Goal: Information Seeking & Learning: Learn about a topic

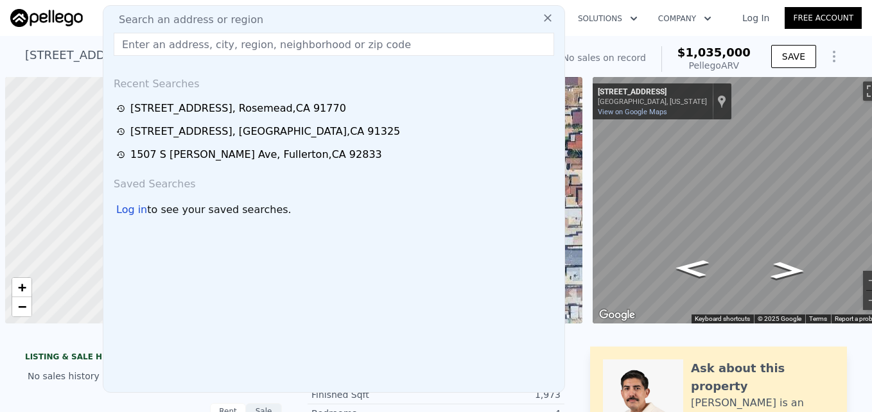
scroll to position [0, 5]
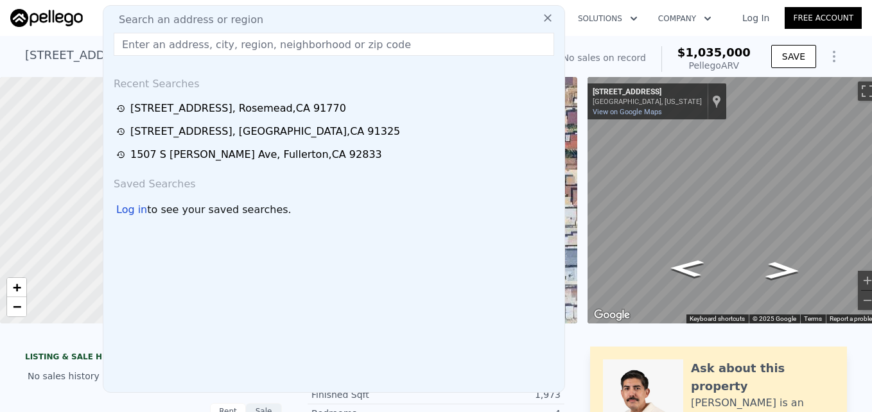
click at [139, 44] on input "text" at bounding box center [334, 44] width 441 height 23
type input "$ 1,034,000"
type input "$ 30,004"
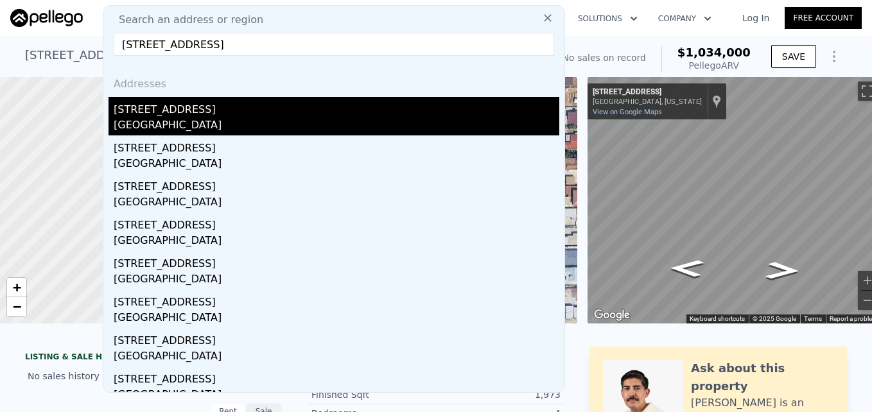
type input "[STREET_ADDRESS]"
click at [241, 118] on div "[GEOGRAPHIC_DATA]" at bounding box center [337, 127] width 446 height 18
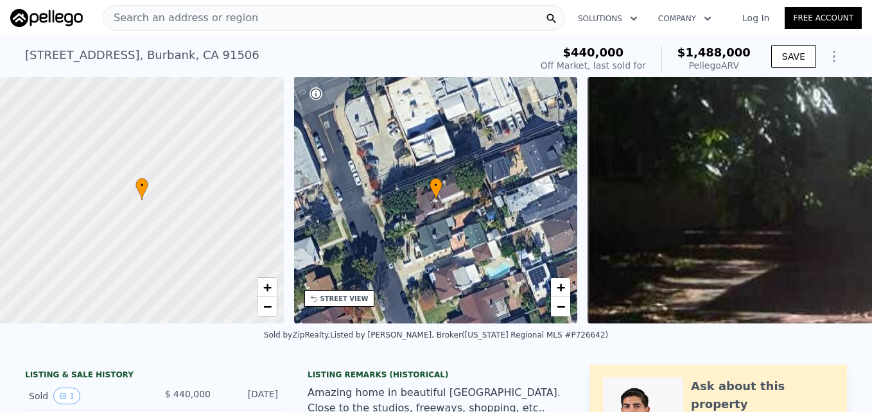
click at [319, 303] on icon at bounding box center [315, 298] width 10 height 10
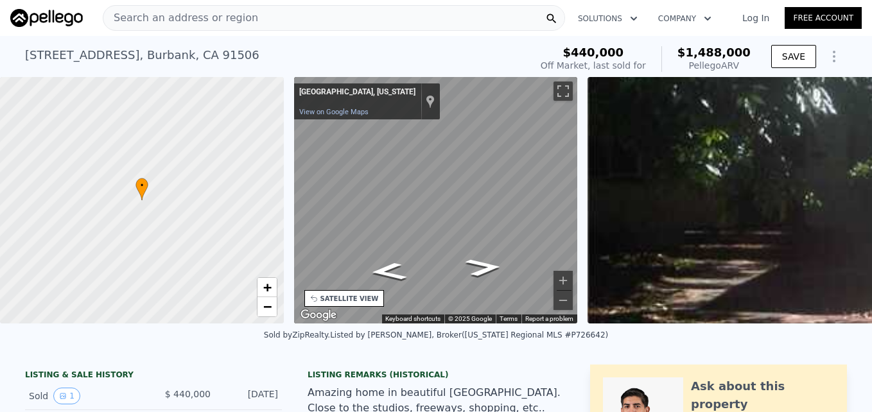
click at [235, 227] on div "• + − • + − STREET VIEW ← Move left → Move right ↑ Move up ↓ Move down + Zoom i…" at bounding box center [436, 200] width 872 height 247
click at [274, 215] on div "• + − • + − STREET VIEW ← Move left → Move right ↑ Move up ↓ Move down + Zoom i…" at bounding box center [436, 200] width 872 height 247
click at [596, 195] on div "• + − • + − STREET VIEW ← Move left → Move right ↑ Move up ↓ Move down + Zoom i…" at bounding box center [436, 200] width 872 height 247
click at [435, 212] on icon "Go West" at bounding box center [427, 218] width 85 height 26
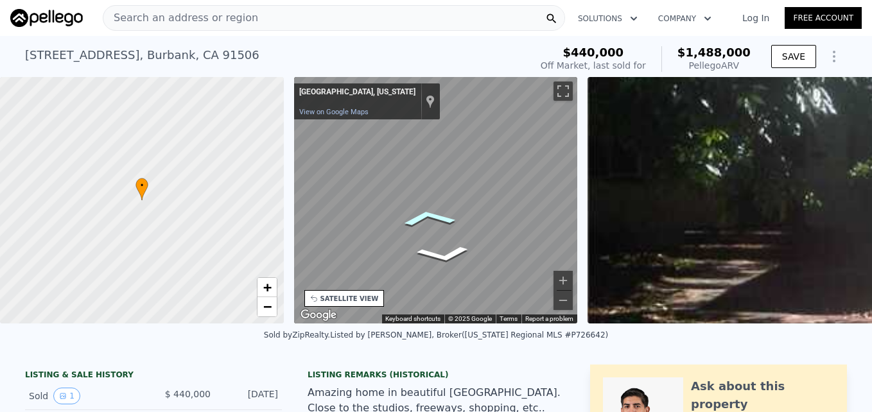
click at [435, 212] on icon "Go West" at bounding box center [427, 218] width 85 height 26
click at [265, 193] on div "• + − • + − STREET VIEW ← Move left → Move right ↑ Move up ↓ Move down + Zoom i…" at bounding box center [436, 200] width 872 height 247
click at [448, 256] on icon "Go East" at bounding box center [442, 250] width 85 height 22
click at [495, 217] on icon "Go West" at bounding box center [483, 212] width 60 height 36
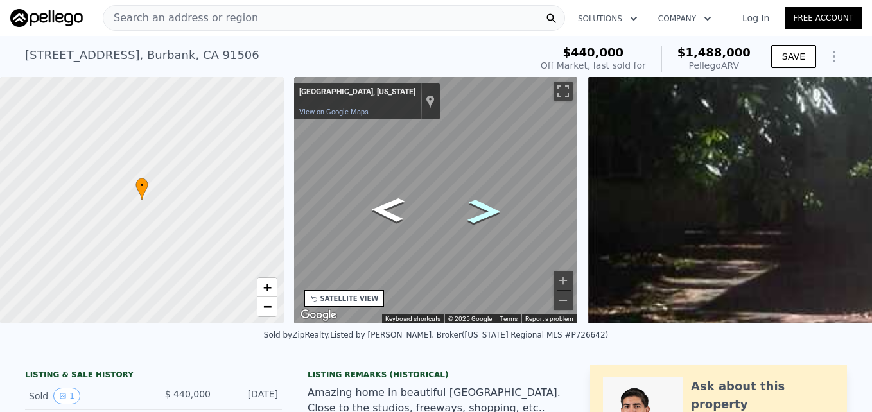
click at [495, 217] on icon "Go West" at bounding box center [483, 212] width 61 height 36
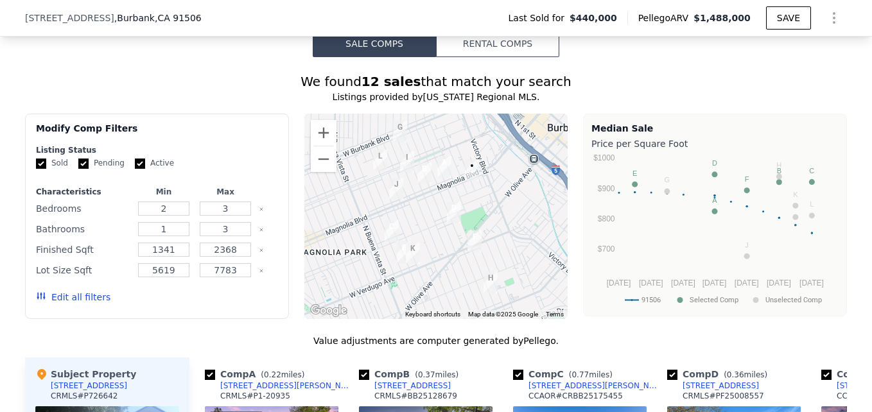
scroll to position [1093, 0]
click at [326, 136] on button "Zoom in" at bounding box center [324, 133] width 26 height 26
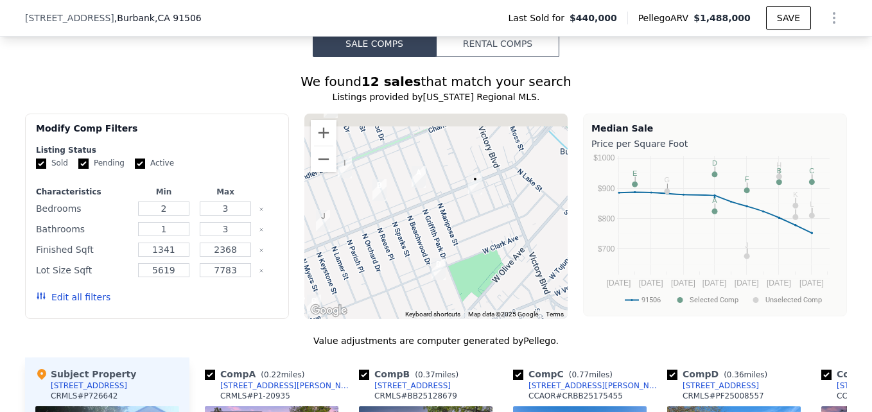
drag, startPoint x: 449, startPoint y: 134, endPoint x: 409, endPoint y: 196, distance: 73.9
click at [409, 193] on img "524 N Griffith Park Dr" at bounding box center [418, 177] width 24 height 32
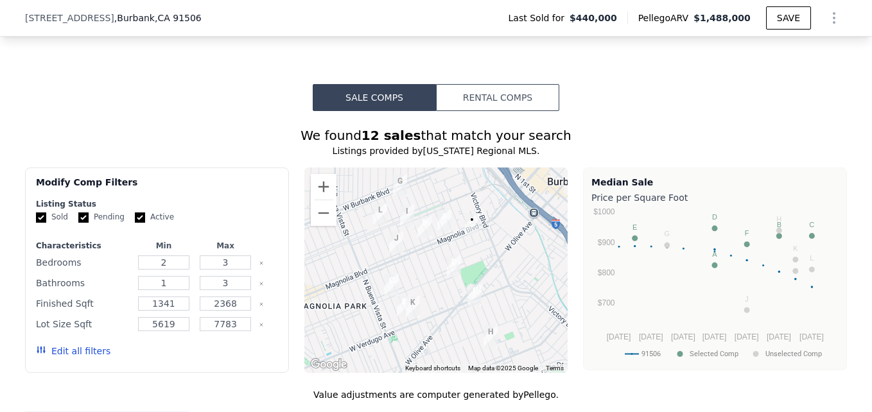
scroll to position [1038, 0]
click at [322, 199] on button "Zoom in" at bounding box center [324, 188] width 26 height 26
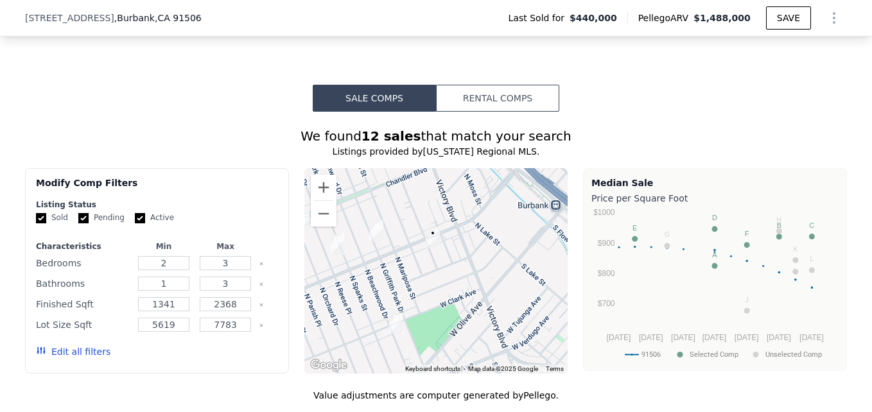
drag, startPoint x: 449, startPoint y: 236, endPoint x: 380, endPoint y: 287, distance: 86.3
click at [380, 287] on div at bounding box center [436, 270] width 264 height 205
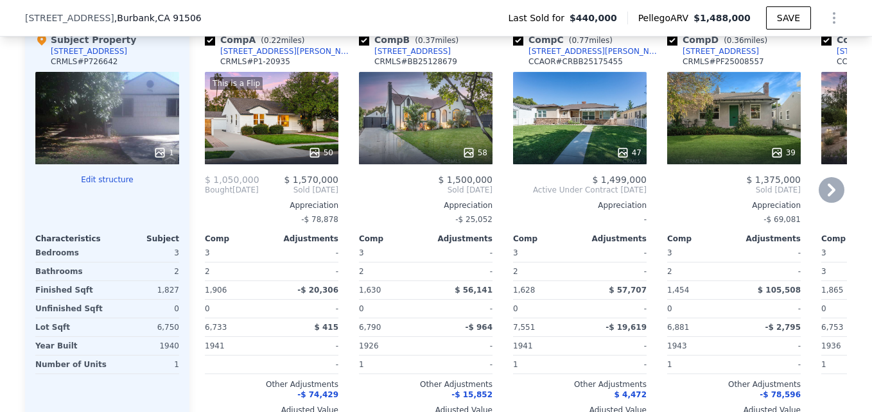
scroll to position [1427, 0]
